Goal: Find specific page/section: Find specific page/section

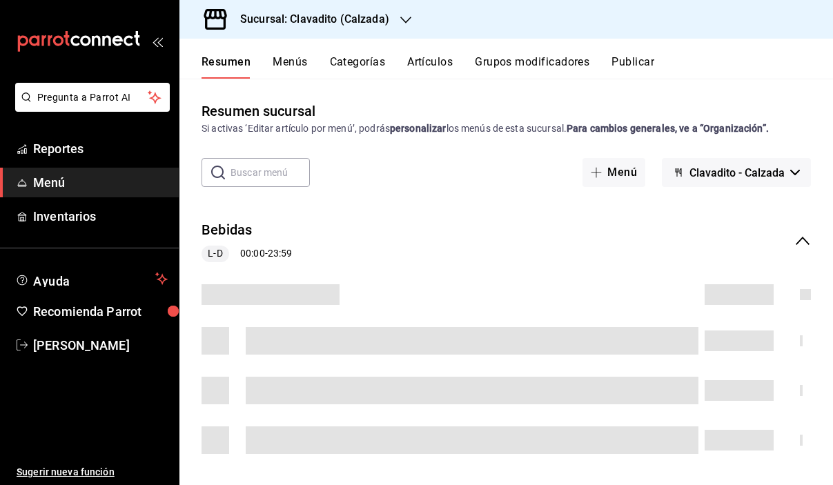
click at [367, 18] on h3 "Sucursal: Clavadito (Calzada)" at bounding box center [309, 19] width 160 height 17
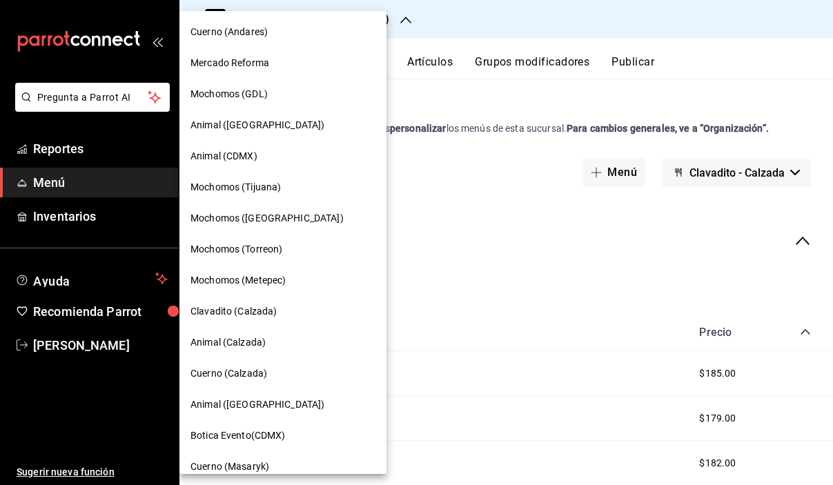
click at [259, 365] on div "Cuerno (Calzada)" at bounding box center [282, 373] width 207 height 31
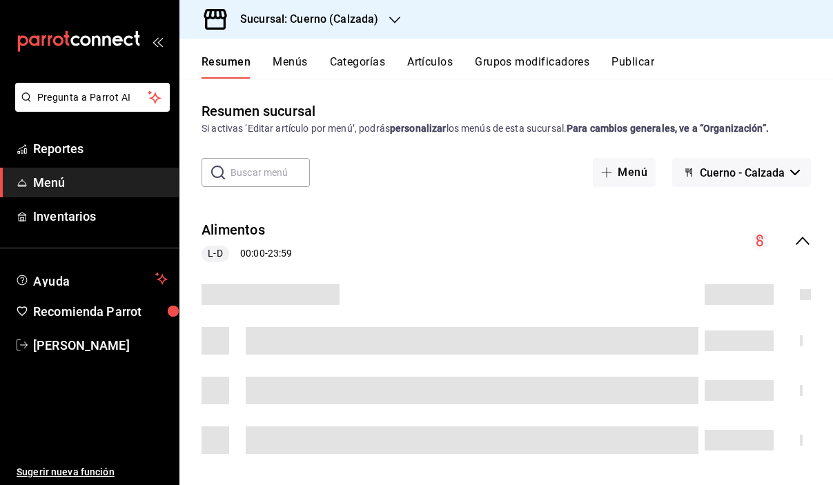
click at [260, 177] on input "text" at bounding box center [270, 173] width 79 height 28
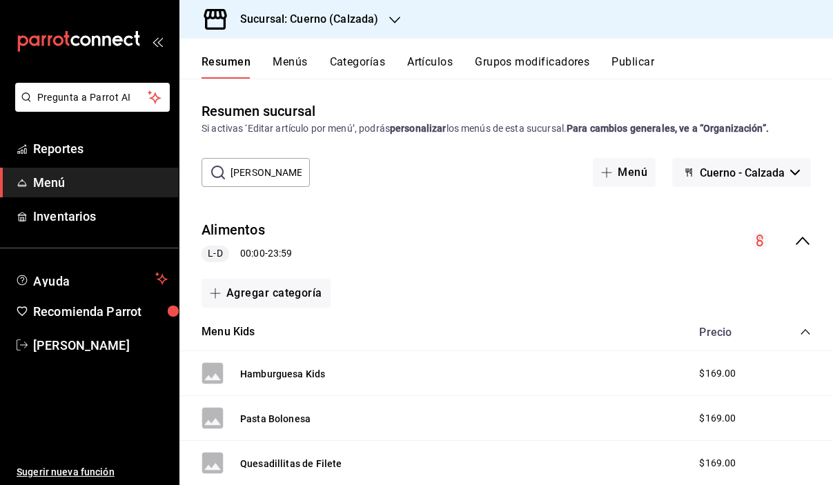
type input "cantina"
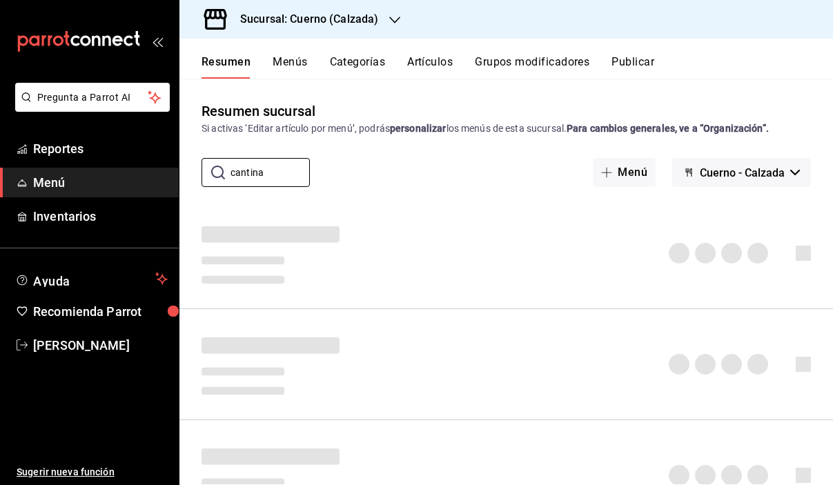
click at [429, 60] on button "Artículos" at bounding box center [430, 66] width 46 height 23
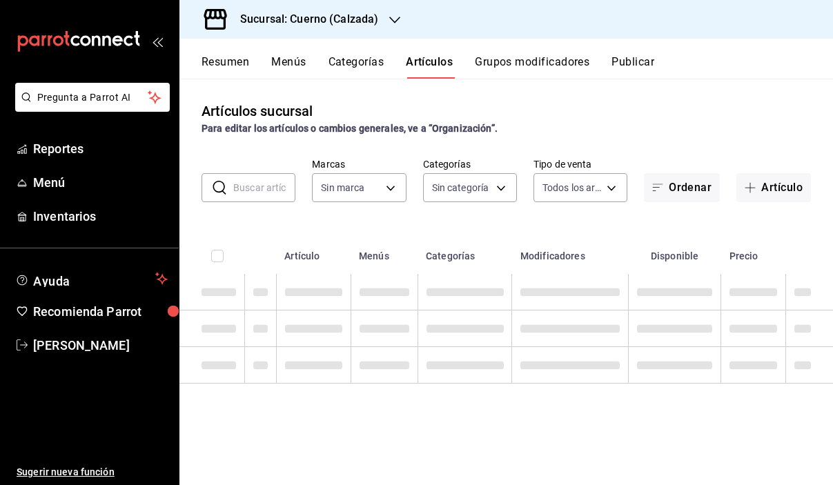
type input "b7ae777b-2dfc-42e0-9650-6cefdf37a424,c000f1c0-fb9f-4016-8e6a-f0d1e83e893d"
click at [263, 182] on input "text" at bounding box center [264, 188] width 62 height 28
type input "canti"
type input "fcad426d-22b8-4bc7-85b2-27ee6775f3f6,560d4c35-d9fc-4089-91ff-402d238ea400,30284…"
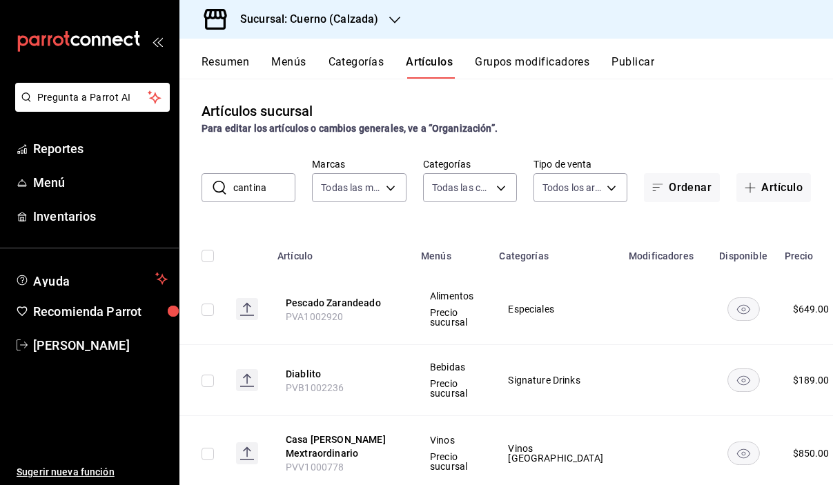
type input "cantina"
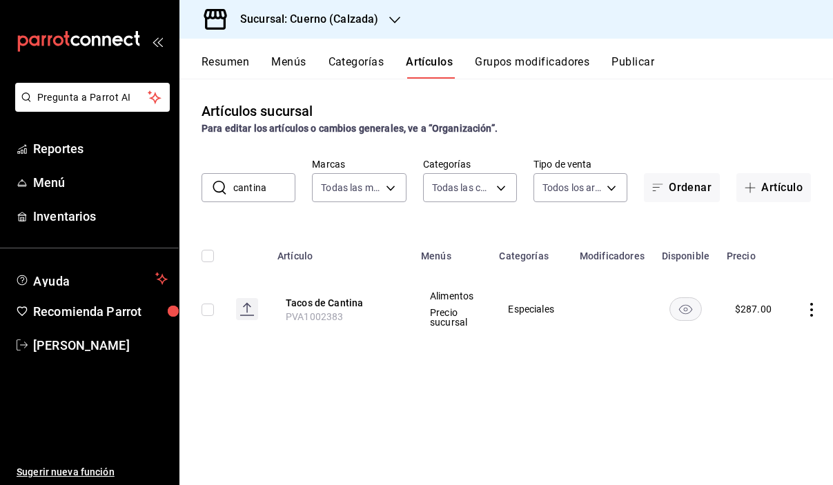
click at [336, 22] on h3 "Sucursal: Cuerno (Calzada)" at bounding box center [303, 19] width 149 height 17
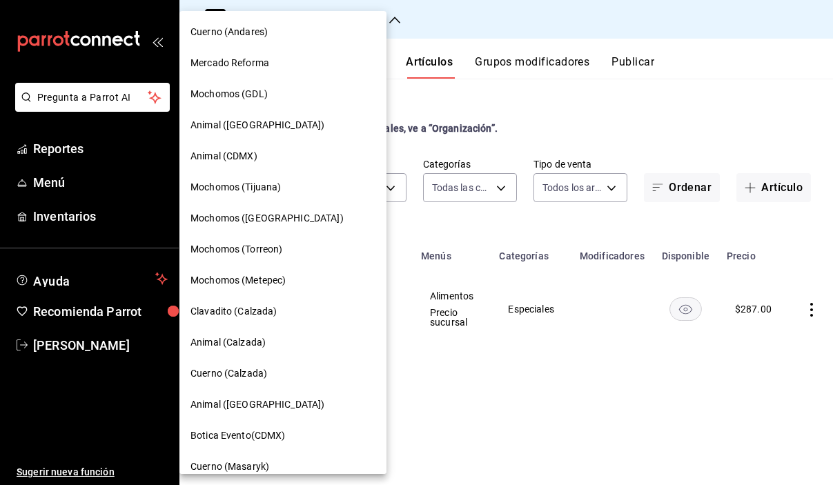
click at [250, 32] on span "Cuerno (Andares)" at bounding box center [229, 32] width 77 height 14
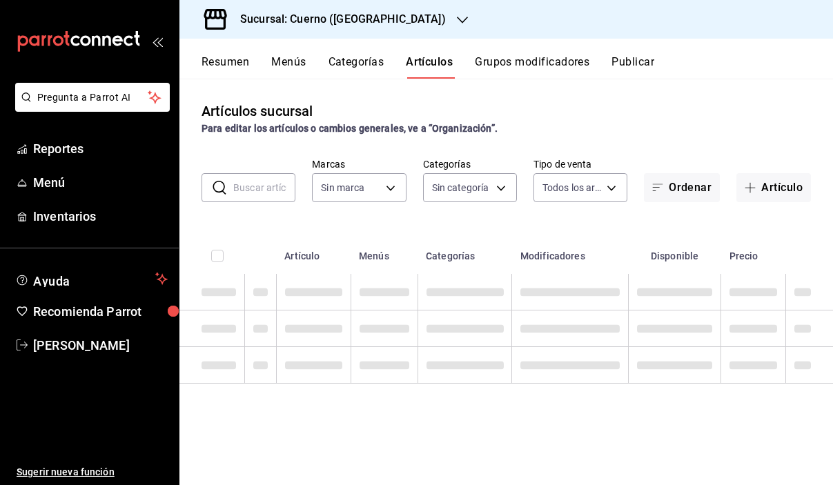
click at [263, 191] on input "text" at bounding box center [264, 188] width 62 height 28
type input "ca"
type input "c9e961b9-bc29-480f-a65c-324ff110f526"
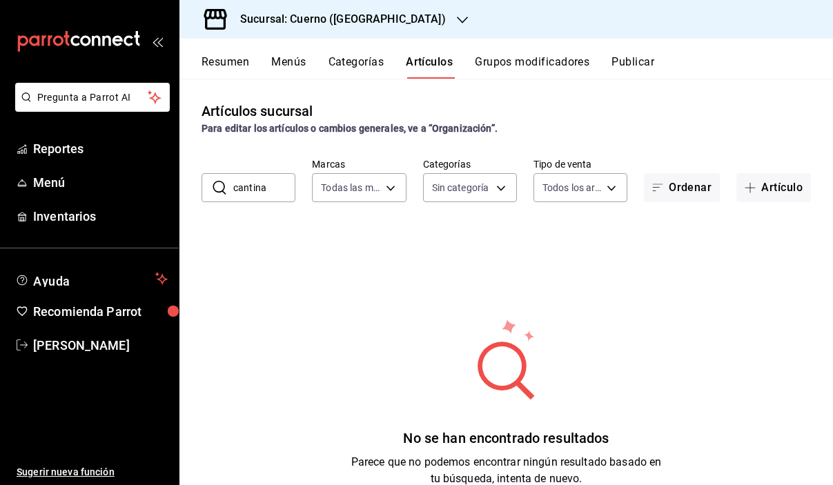
type input "cantina"
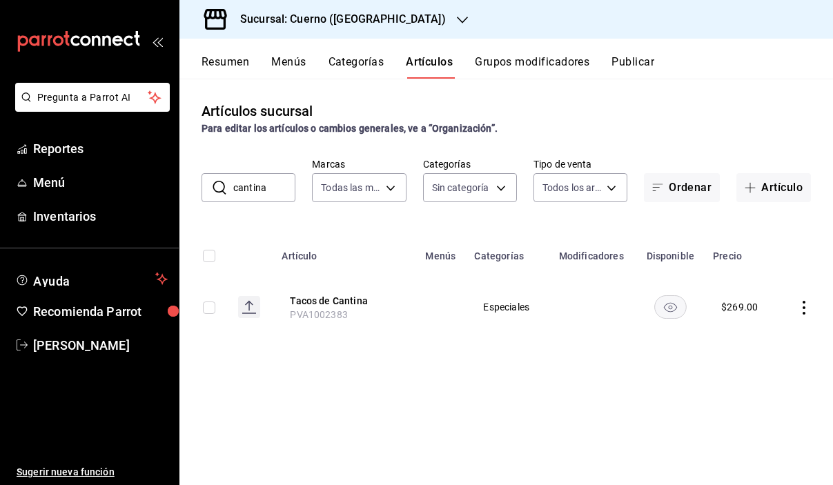
click at [276, 190] on input "cantina" at bounding box center [264, 188] width 62 height 28
